Goal: Information Seeking & Learning: Find specific fact

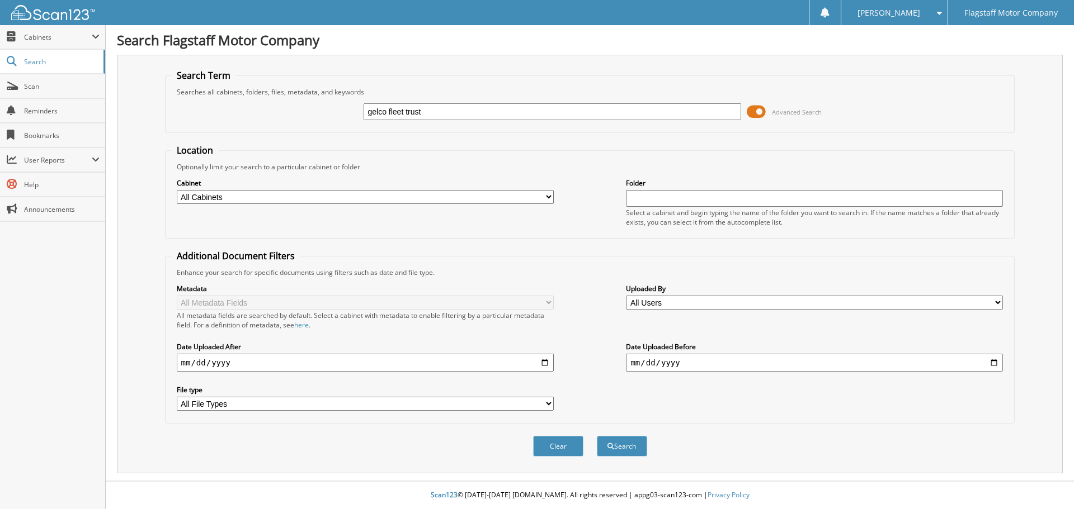
type input "gelco fleet trust"
click at [255, 202] on select "All Cabinets ACCOUNTS PAYABLE ACCOUNTS RECEIVABLE ADVERTISING [PERSON_NAME] CAR…" at bounding box center [365, 197] width 377 height 14
select select "16195"
click at [177, 190] on select "All Cabinets ACCOUNTS PAYABLE ACCOUNTS RECEIVABLE ADVERTISING [PERSON_NAME] CAR…" at bounding box center [365, 197] width 377 height 14
click at [624, 441] on button "Search" at bounding box center [622, 446] width 50 height 21
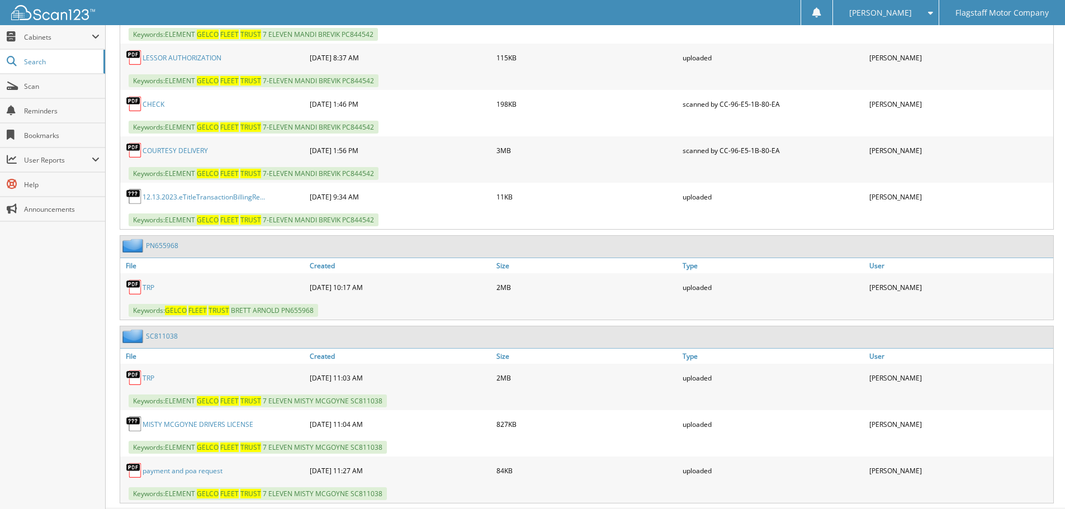
scroll to position [1701, 0]
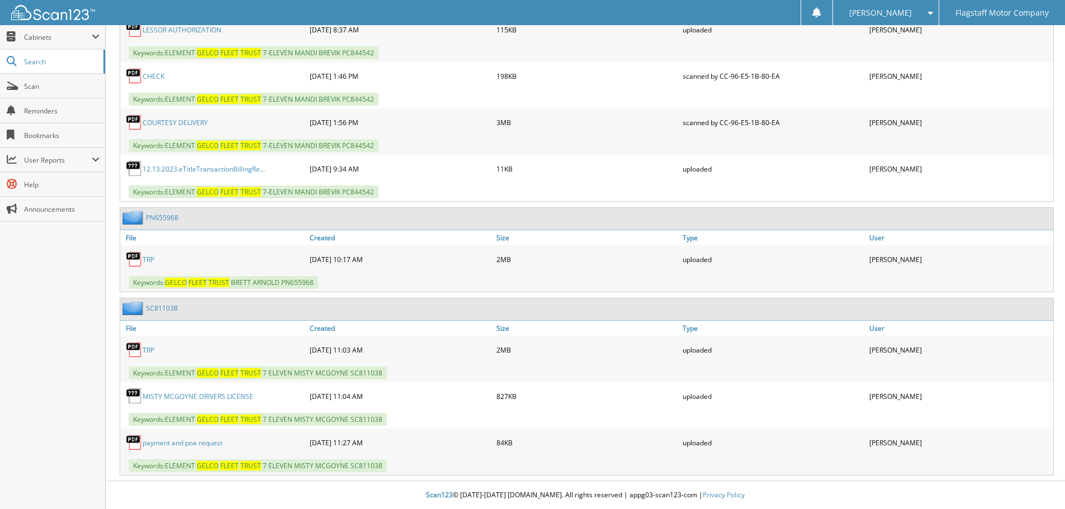
click at [166, 220] on link "P N 6 5 5 9 6 8" at bounding box center [162, 218] width 32 height 10
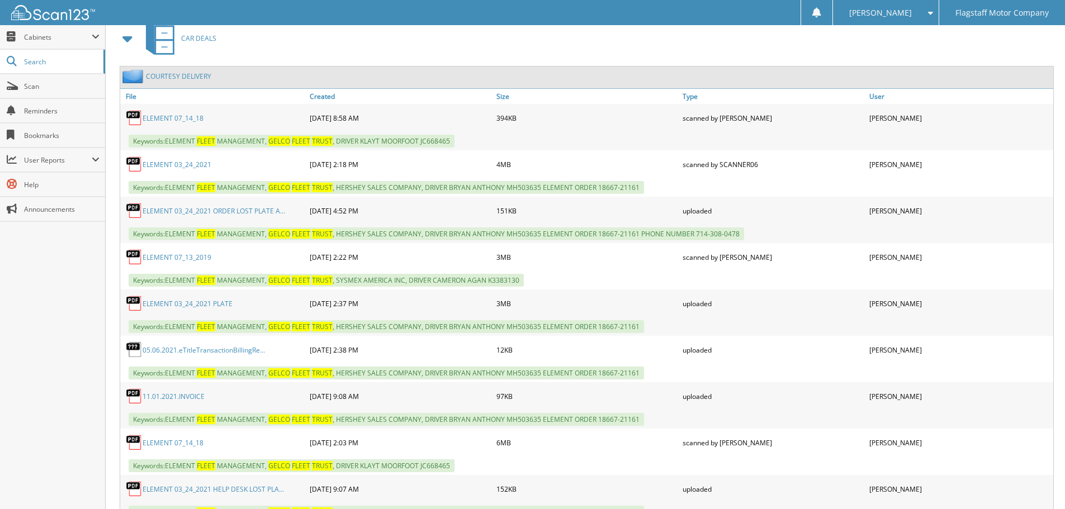
scroll to position [503, 0]
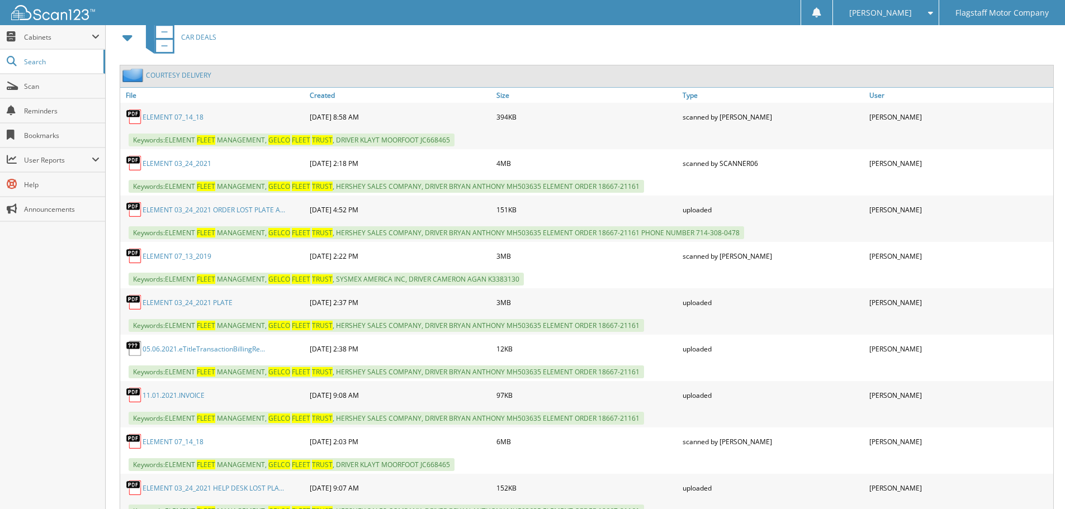
click at [205, 256] on link "E L E M E N T 0 7 _ 1 3 _ 2 0 1 9" at bounding box center [177, 257] width 69 height 10
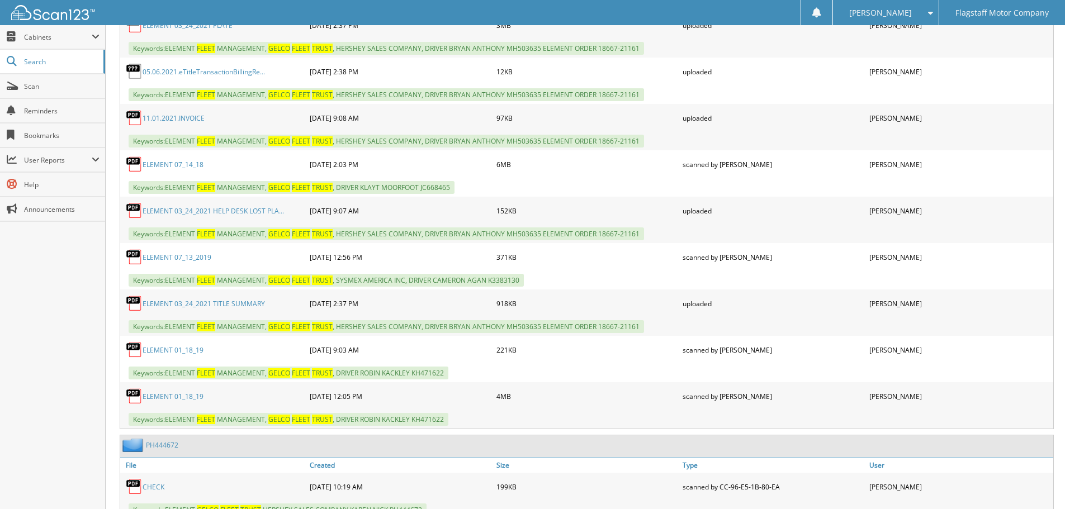
scroll to position [783, 0]
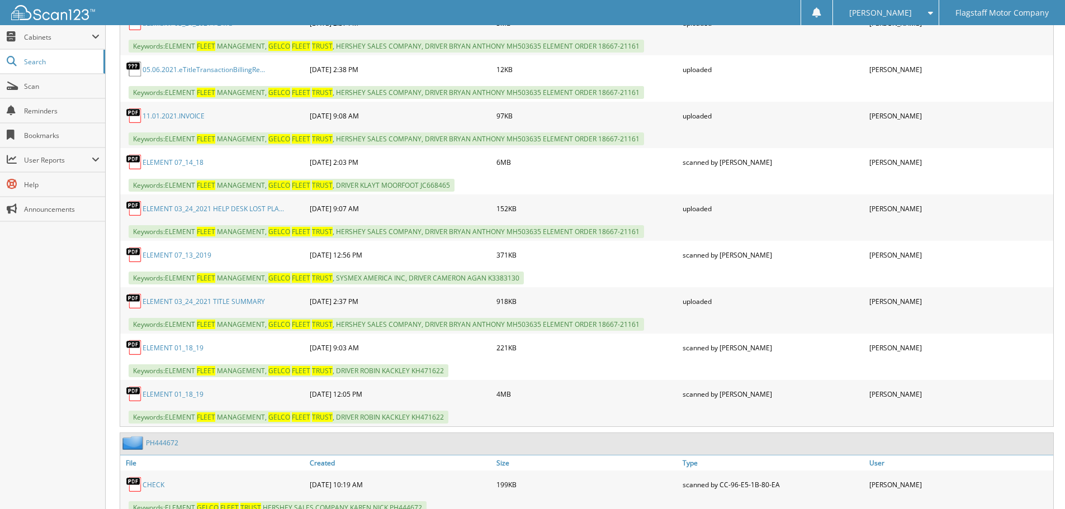
click at [185, 394] on link "E L E M E N T 0 1 _ 1 8 _ 1 9" at bounding box center [173, 395] width 61 height 10
click at [185, 258] on link "E L E M E N T 0 7 _ 1 3 _ 2 0 1 9" at bounding box center [177, 256] width 69 height 10
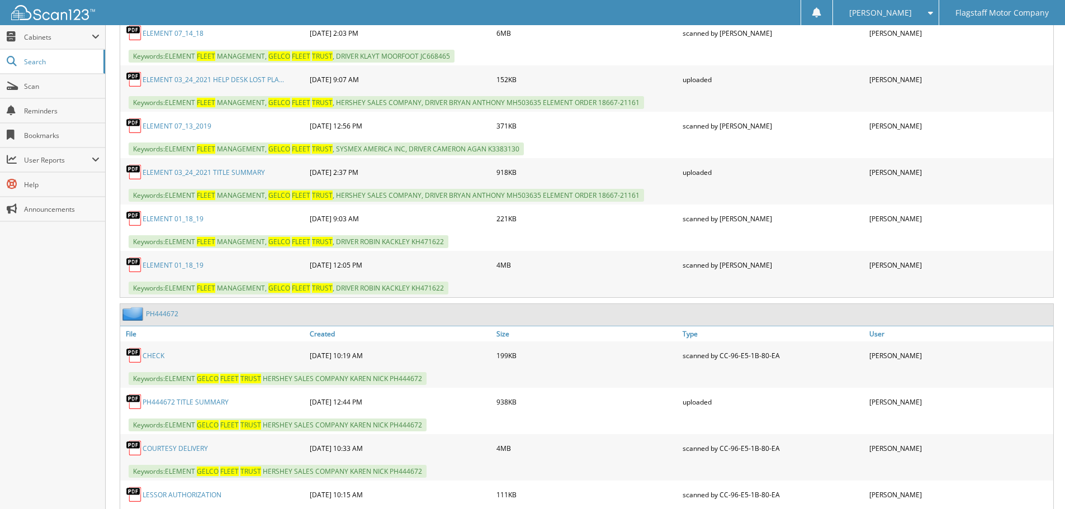
scroll to position [895, 0]
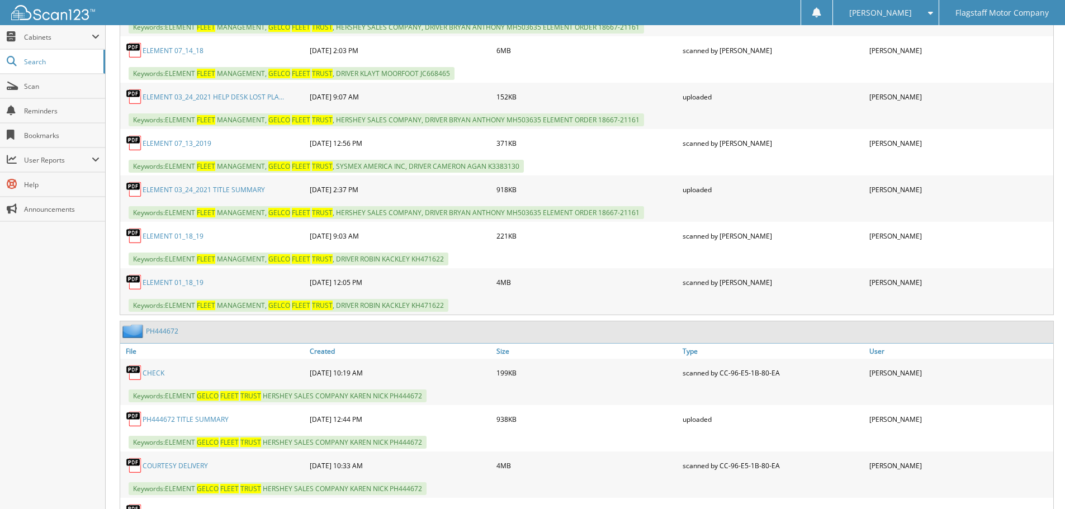
click at [218, 191] on link "E L E M E N T 0 3 _ 2 4 _ 2 0 2 1 T I T L E S U M M A R Y" at bounding box center [204, 190] width 122 height 10
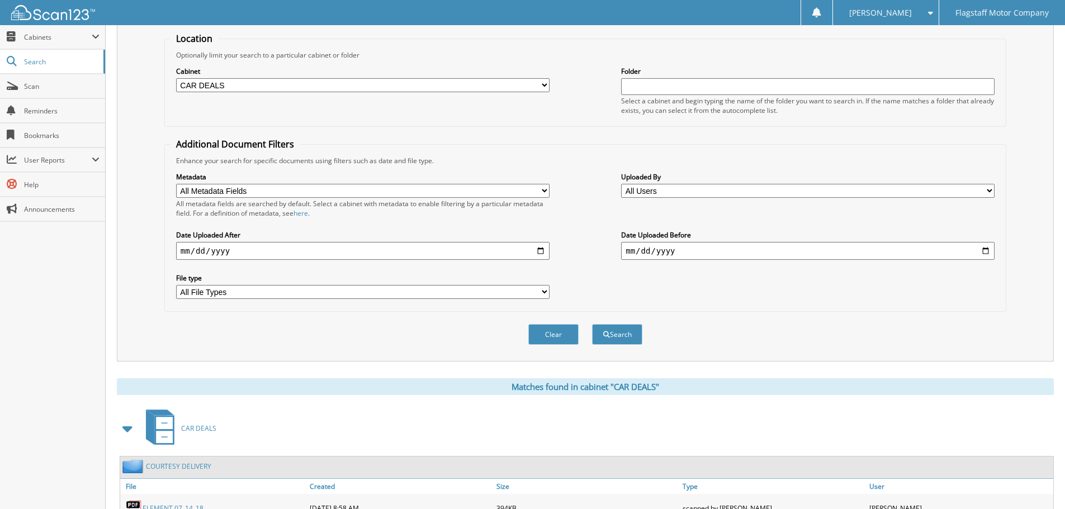
scroll to position [0, 0]
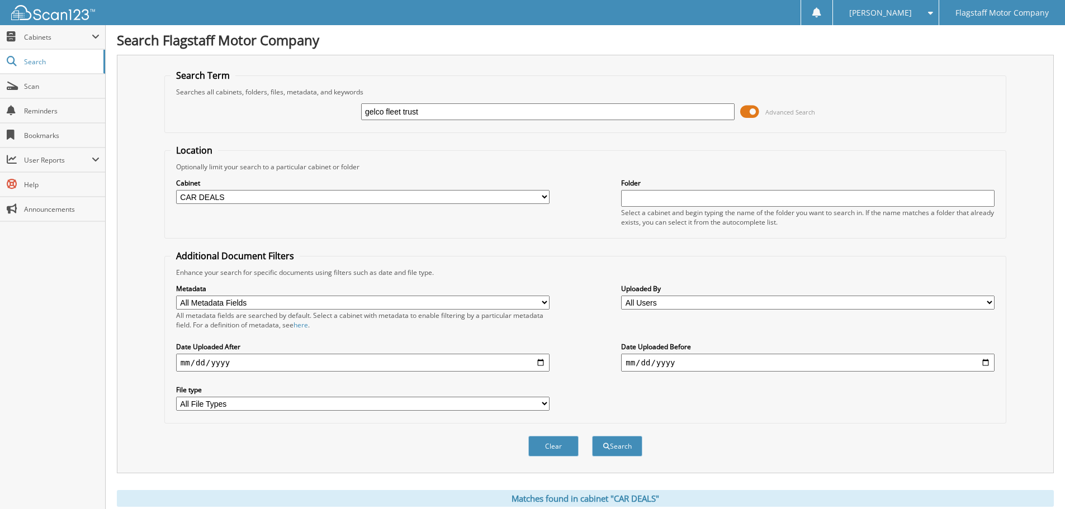
click at [470, 114] on input "gelco fleet trust" at bounding box center [548, 111] width 374 height 17
type input "gelco fleet trust 7 eleven"
click at [616, 449] on button "Search" at bounding box center [617, 446] width 50 height 21
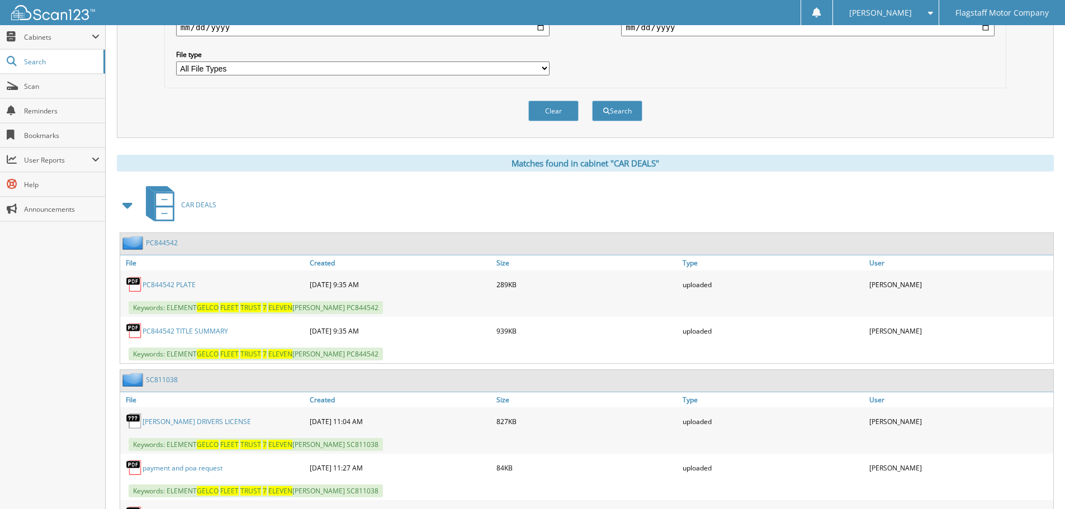
scroll to position [391, 0]
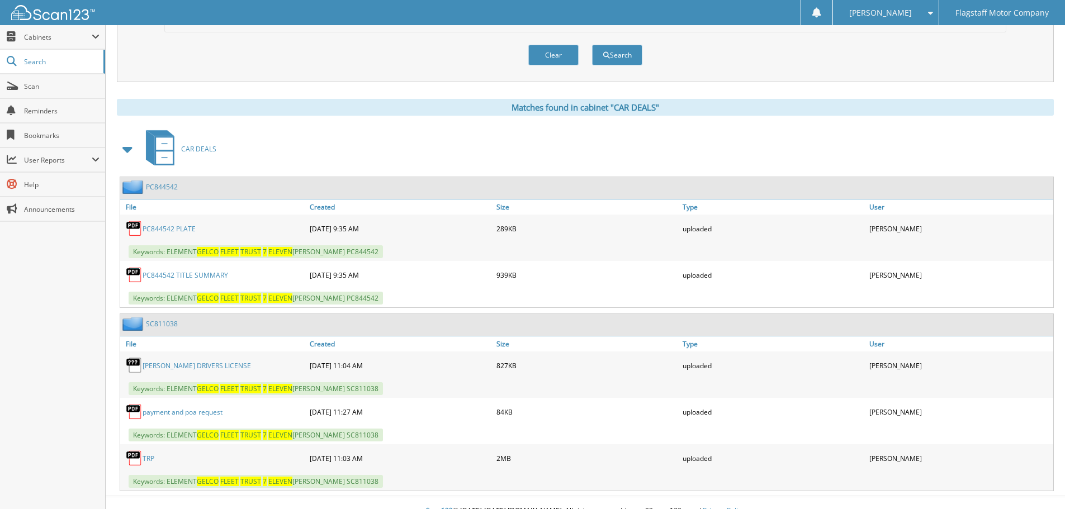
click at [207, 272] on link "PC844542 TITLE SUMMARY" at bounding box center [186, 276] width 86 height 10
click at [164, 186] on link "PC844542" at bounding box center [162, 187] width 32 height 10
